Goal: Task Accomplishment & Management: Use online tool/utility

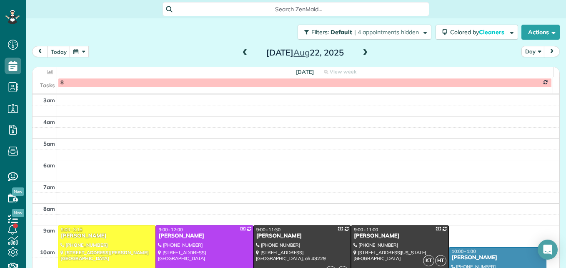
scroll to position [129, 0]
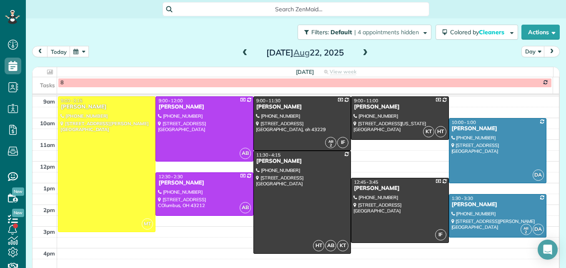
click at [78, 50] on button "button" at bounding box center [79, 51] width 19 height 11
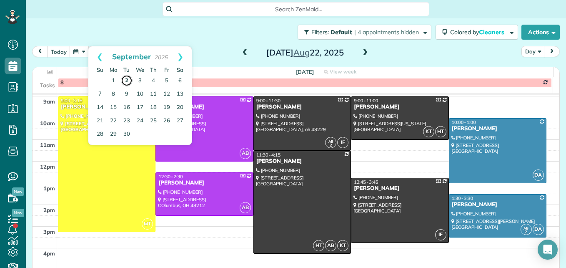
click at [128, 81] on link "2" at bounding box center [127, 81] width 12 height 12
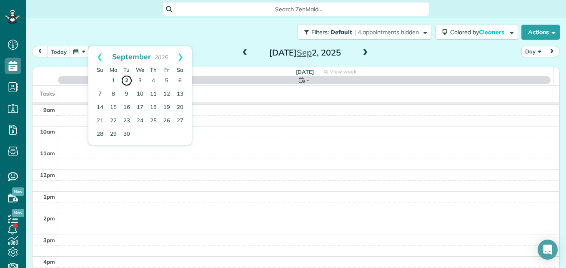
scroll to position [87, 0]
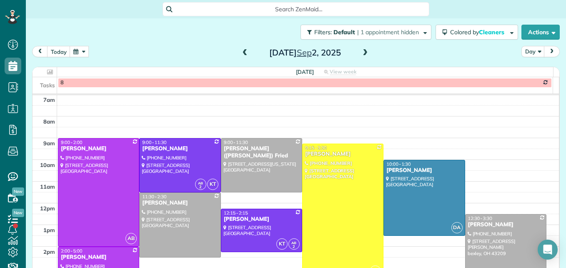
click at [362, 51] on span at bounding box center [365, 53] width 9 height 8
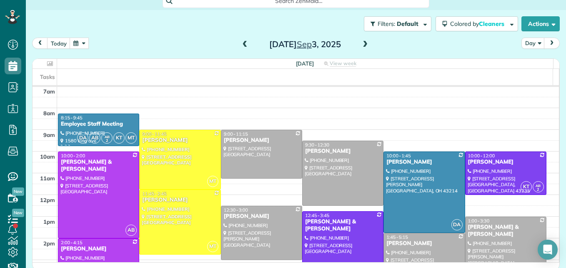
scroll to position [11, 0]
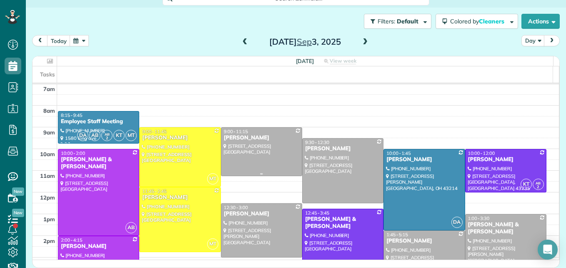
click at [238, 158] on div at bounding box center [261, 152] width 81 height 48
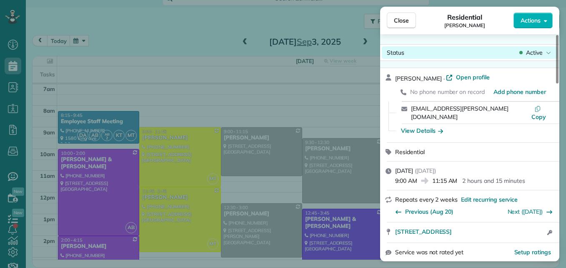
click at [537, 50] on span "Active" at bounding box center [534, 52] width 17 height 8
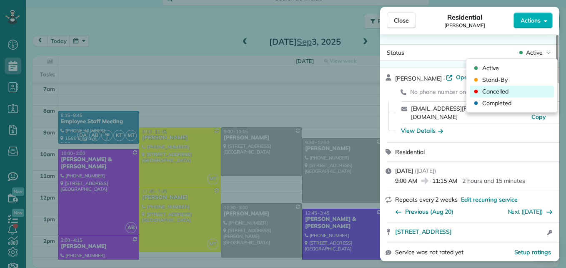
click at [507, 90] on span "Cancelled" at bounding box center [496, 91] width 26 height 8
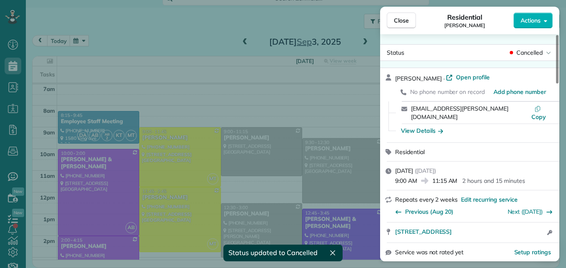
scroll to position [10, 0]
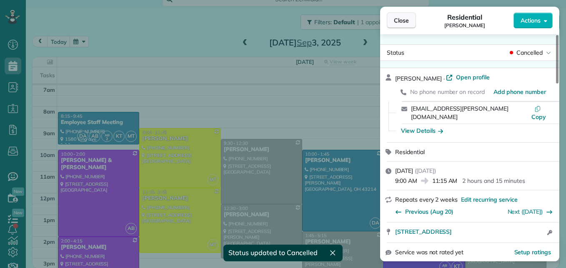
click at [400, 18] on span "Close" at bounding box center [401, 20] width 15 height 8
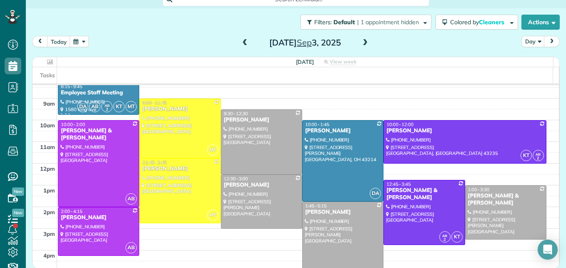
scroll to position [129, 0]
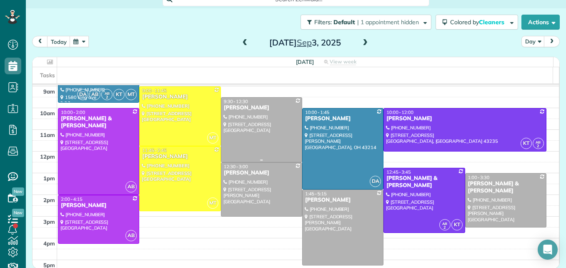
click at [256, 122] on div at bounding box center [261, 130] width 81 height 64
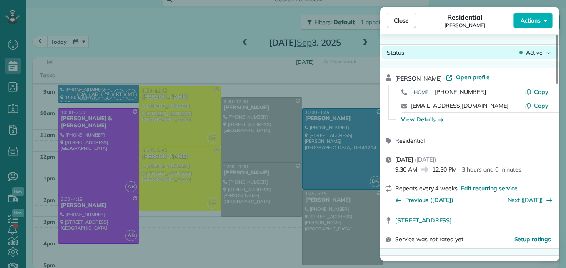
click at [540, 52] on span "Active" at bounding box center [534, 52] width 17 height 8
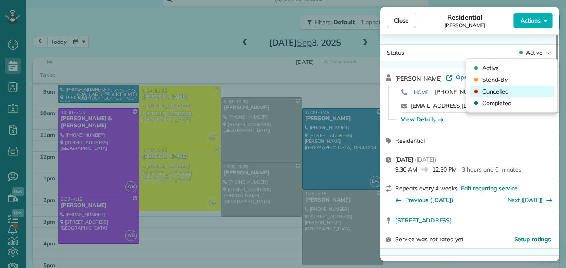
click at [504, 92] on span "Cancelled" at bounding box center [496, 91] width 26 height 8
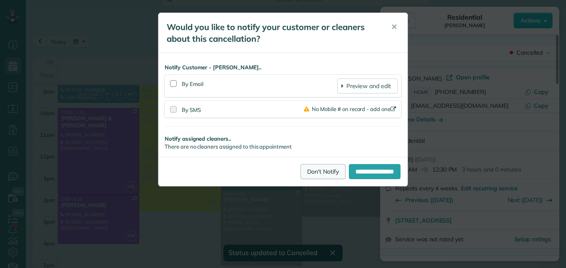
click at [315, 169] on link "Don't Notify" at bounding box center [323, 171] width 45 height 15
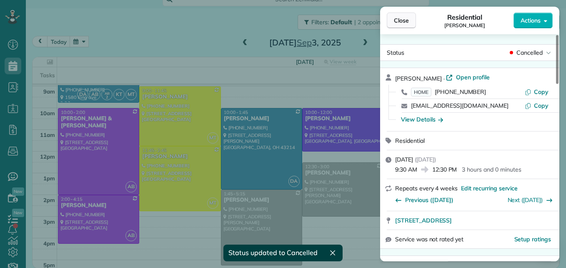
click at [398, 18] on span "Close" at bounding box center [401, 20] width 15 height 8
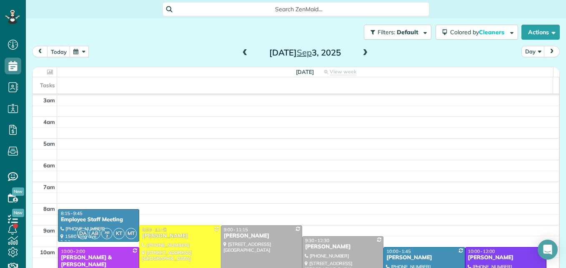
scroll to position [4, 4]
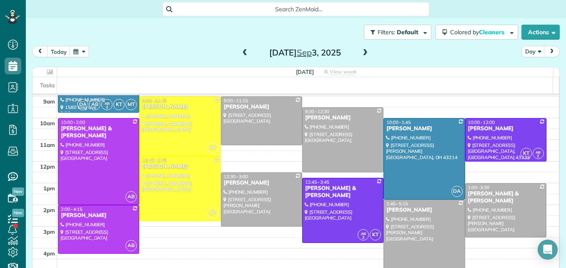
click at [244, 48] on span at bounding box center [245, 53] width 9 height 13
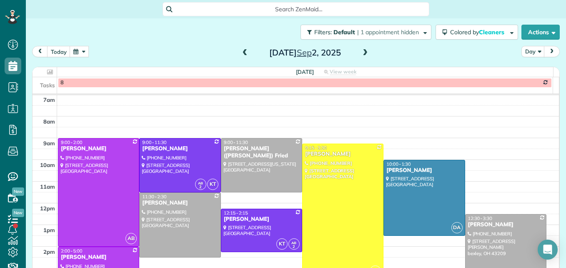
click at [331, 210] on div at bounding box center [343, 211] width 81 height 135
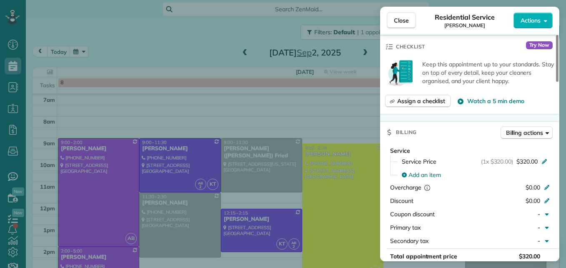
scroll to position [421, 0]
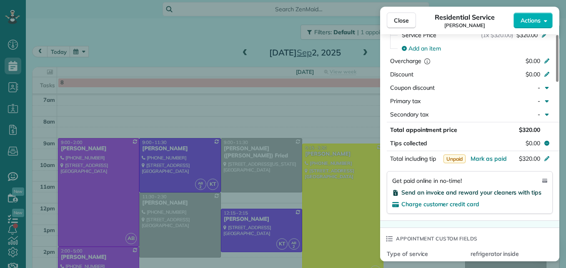
click at [496, 195] on span "Send an invoice and reward your cleaners with tips" at bounding box center [472, 193] width 140 height 8
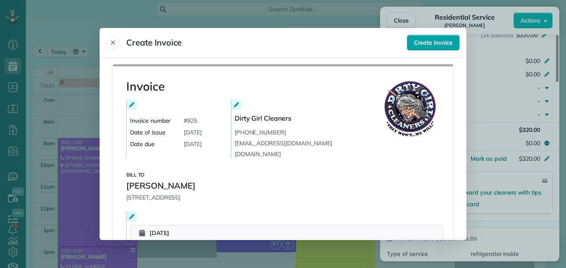
click at [432, 40] on span "Create invoice" at bounding box center [433, 42] width 39 height 8
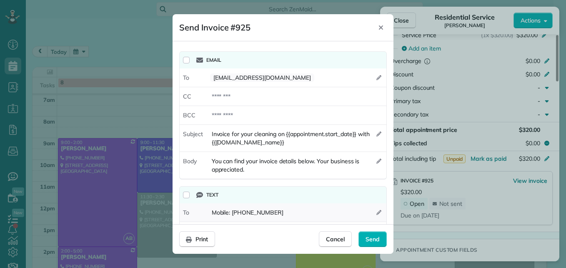
scroll to position [35, 0]
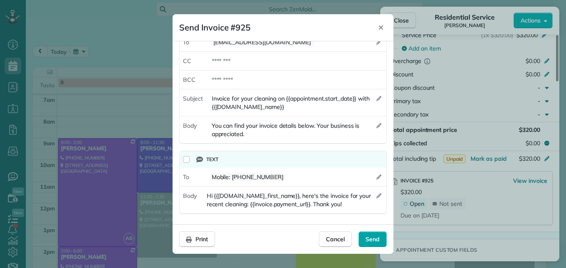
click at [379, 243] on div "Send" at bounding box center [373, 239] width 28 height 16
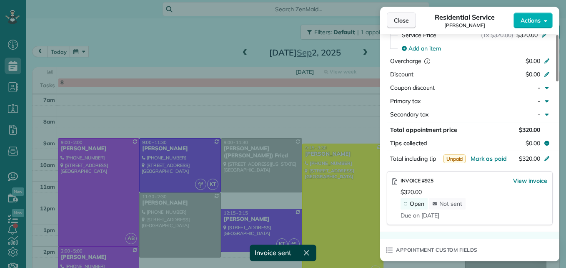
click at [411, 22] on button "Close" at bounding box center [401, 21] width 29 height 16
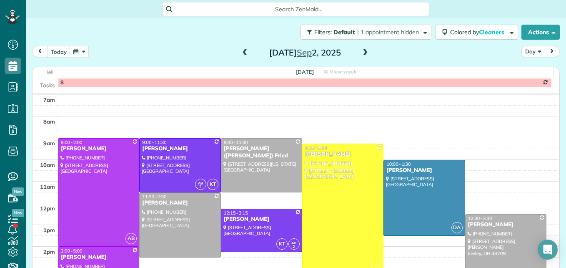
click at [86, 53] on button "button" at bounding box center [79, 51] width 19 height 11
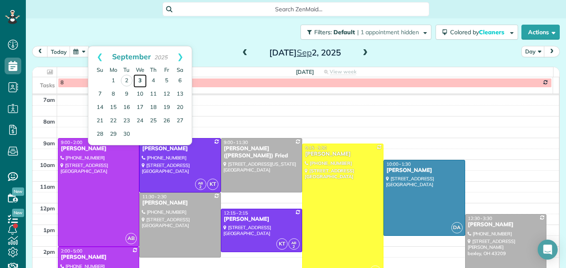
click at [140, 82] on link "3" at bounding box center [139, 80] width 13 height 13
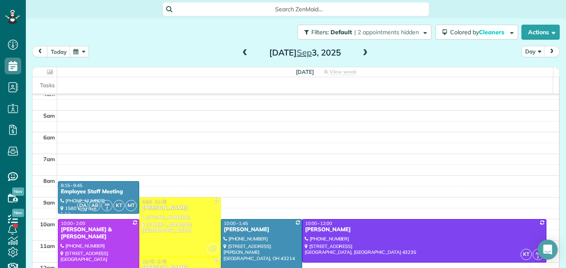
scroll to position [25, 0]
